Goal: Task Accomplishment & Management: Manage account settings

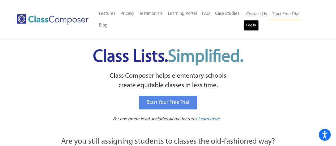
click at [251, 25] on link "Log In" at bounding box center [251, 25] width 15 height 11
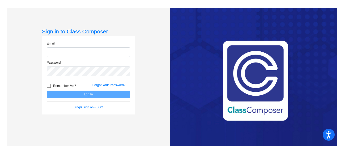
click at [78, 56] on input "email" at bounding box center [88, 53] width 83 height 10
type input "[EMAIL_ADDRESS][PERSON_NAME][DOMAIN_NAME]"
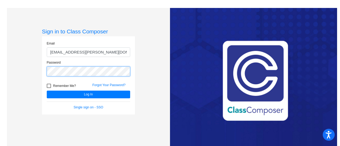
click at [47, 91] on button "Log In" at bounding box center [88, 95] width 83 height 8
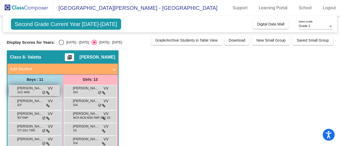
click at [30, 92] on div "[PERSON_NAME] SGC MSB VV lock do_not_disturb_alt" at bounding box center [34, 90] width 51 height 11
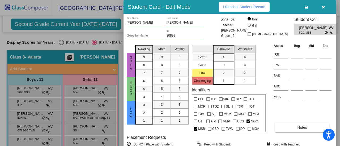
drag, startPoint x: 340, startPoint y: 46, endPoint x: 339, endPoint y: 63, distance: 17.3
click at [339, 63] on div at bounding box center [170, 73] width 340 height 146
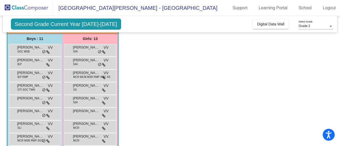
scroll to position [30, 0]
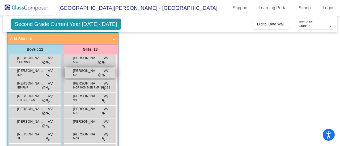
click at [82, 75] on div "[PERSON_NAME] 504 VV lock do_not_disturb_alt" at bounding box center [90, 73] width 51 height 11
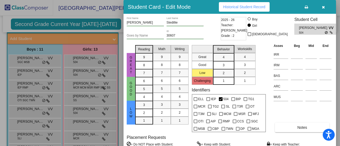
drag, startPoint x: 340, startPoint y: 70, endPoint x: 337, endPoint y: 87, distance: 17.2
click at [337, 87] on div at bounding box center [170, 73] width 340 height 146
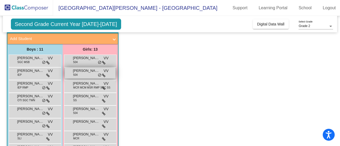
click at [79, 75] on div "[PERSON_NAME] 504 VV lock do_not_disturb_alt" at bounding box center [90, 73] width 51 height 11
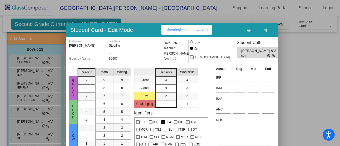
drag, startPoint x: 195, startPoint y: 4, endPoint x: 137, endPoint y: 27, distance: 62.1
click at [137, 27] on div "Student Card - Edit Mode Historical Student Record" at bounding box center [172, 30] width 212 height 14
click at [263, 30] on button "button" at bounding box center [265, 30] width 17 height 10
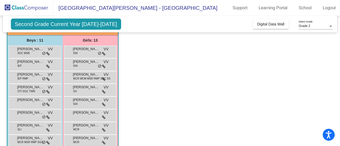
scroll to position [40, 0]
